Goal: Information Seeking & Learning: Learn about a topic

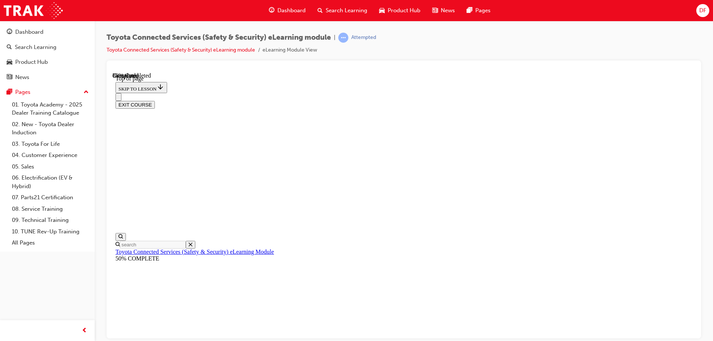
scroll to position [23, 0]
drag, startPoint x: 513, startPoint y: 121, endPoint x: 509, endPoint y: 159, distance: 37.7
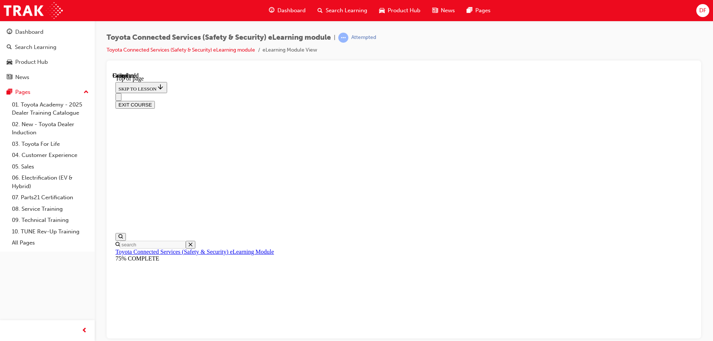
scroll to position [137, 0]
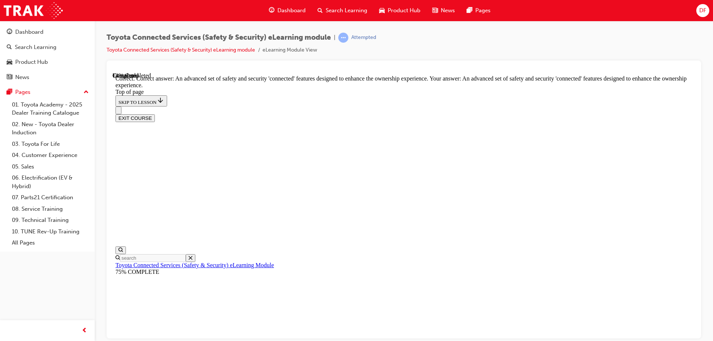
drag, startPoint x: 519, startPoint y: 144, endPoint x: 518, endPoint y: 210, distance: 65.8
drag, startPoint x: 407, startPoint y: 146, endPoint x: 423, endPoint y: 176, distance: 33.9
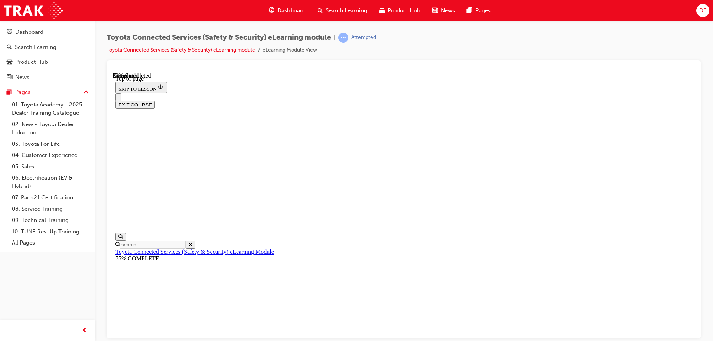
scroll to position [115, 0]
drag, startPoint x: 470, startPoint y: 119, endPoint x: 471, endPoint y: 163, distance: 44.2
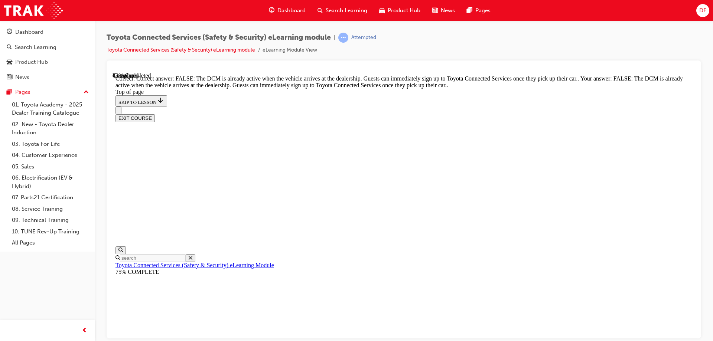
scroll to position [139, 0]
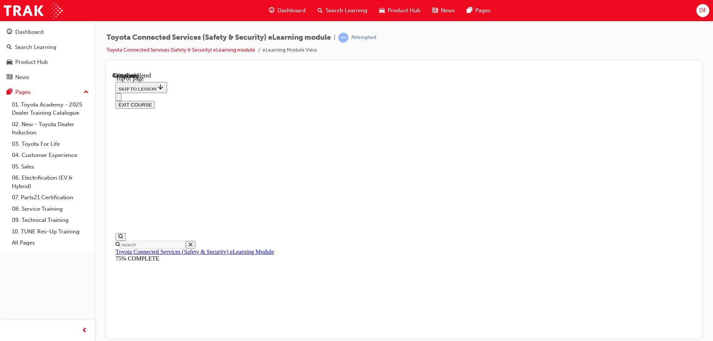
scroll to position [93, 0]
drag, startPoint x: 469, startPoint y: 147, endPoint x: 476, endPoint y: 166, distance: 20.3
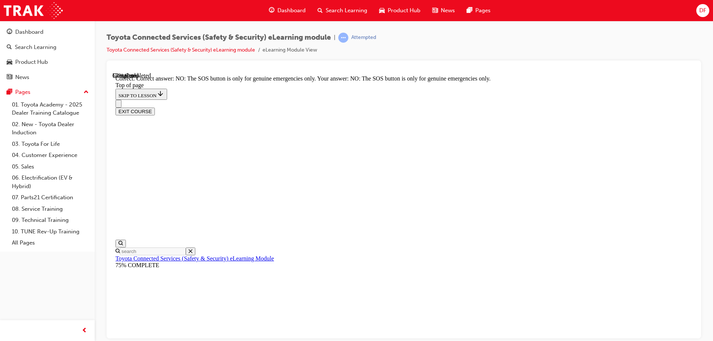
drag, startPoint x: 458, startPoint y: 118, endPoint x: 466, endPoint y: 206, distance: 88.4
drag, startPoint x: 450, startPoint y: 301, endPoint x: 455, endPoint y: 305, distance: 7.1
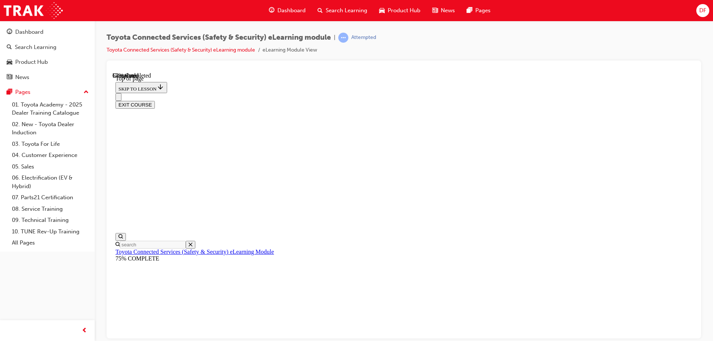
drag, startPoint x: 446, startPoint y: 161, endPoint x: 455, endPoint y: 220, distance: 59.7
drag, startPoint x: 461, startPoint y: 292, endPoint x: 456, endPoint y: 283, distance: 10.1
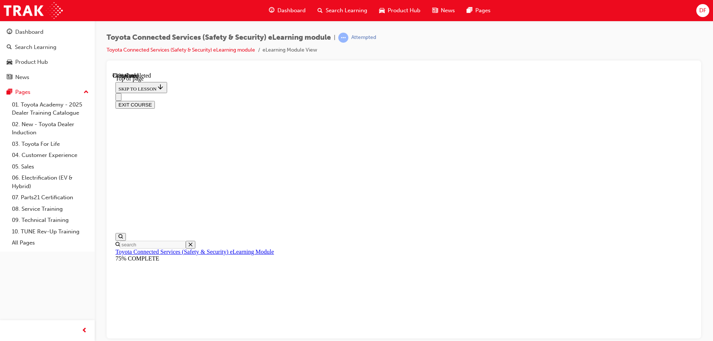
scroll to position [93, 0]
drag, startPoint x: 467, startPoint y: 148, endPoint x: 480, endPoint y: 233, distance: 85.4
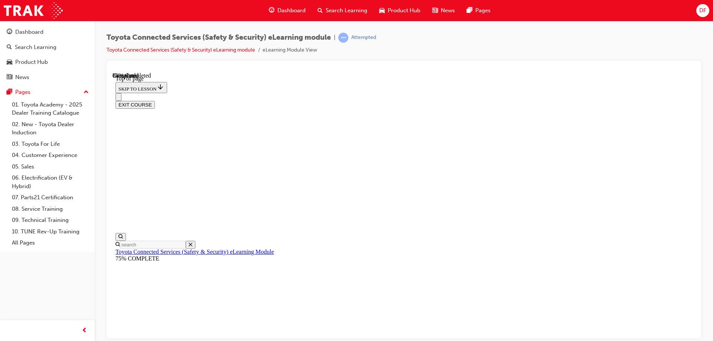
drag, startPoint x: 460, startPoint y: 177, endPoint x: 466, endPoint y: 225, distance: 48.0
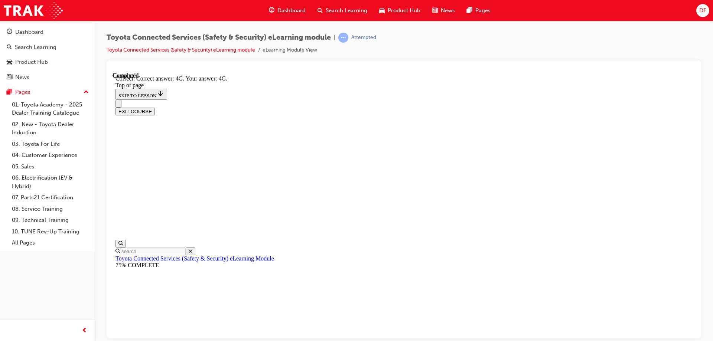
scroll to position [163, 0]
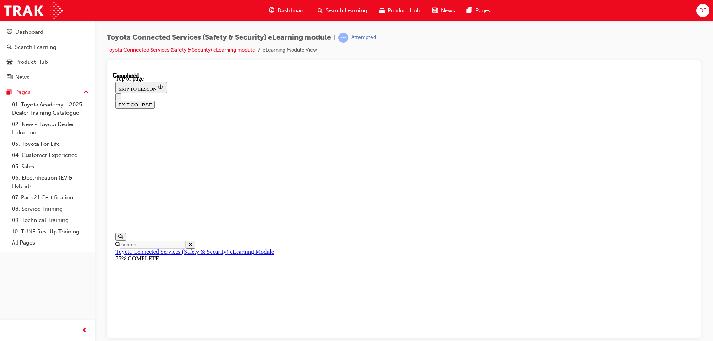
scroll to position [137, 0]
drag, startPoint x: 513, startPoint y: 160, endPoint x: 525, endPoint y: 305, distance: 145.4
drag, startPoint x: 533, startPoint y: 133, endPoint x: 543, endPoint y: 270, distance: 137.1
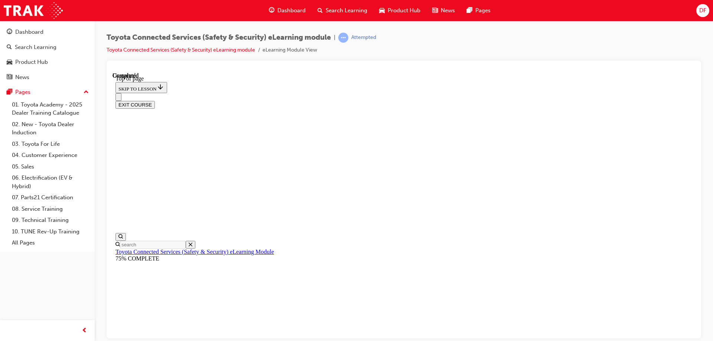
drag, startPoint x: 500, startPoint y: 268, endPoint x: 499, endPoint y: 297, distance: 29.7
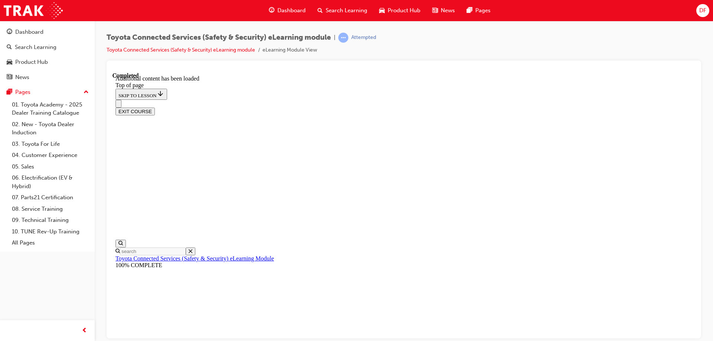
scroll to position [225, 0]
drag, startPoint x: 509, startPoint y: 262, endPoint x: 513, endPoint y: 294, distance: 32.5
drag, startPoint x: 516, startPoint y: 228, endPoint x: 459, endPoint y: 266, distance: 67.9
